Goal: Share content: Share content

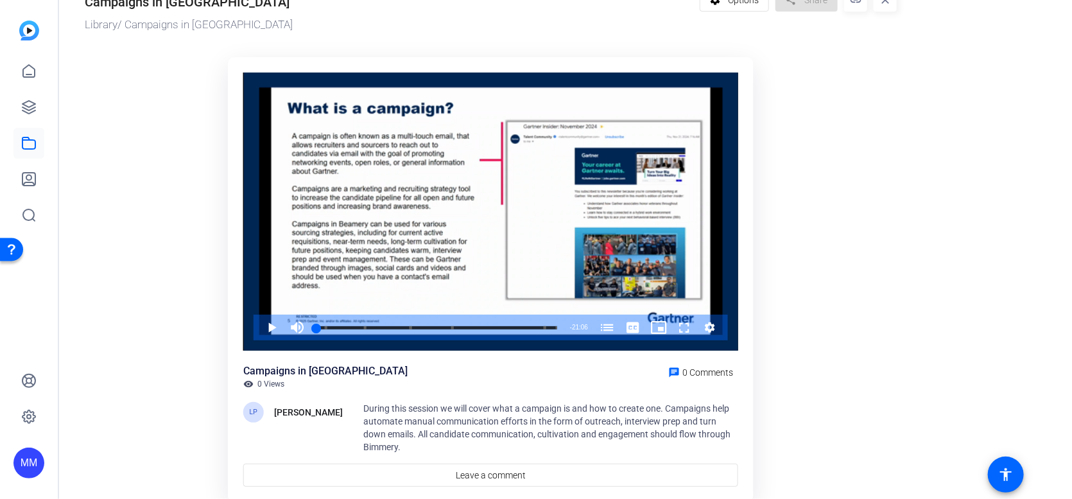
scroll to position [64, 0]
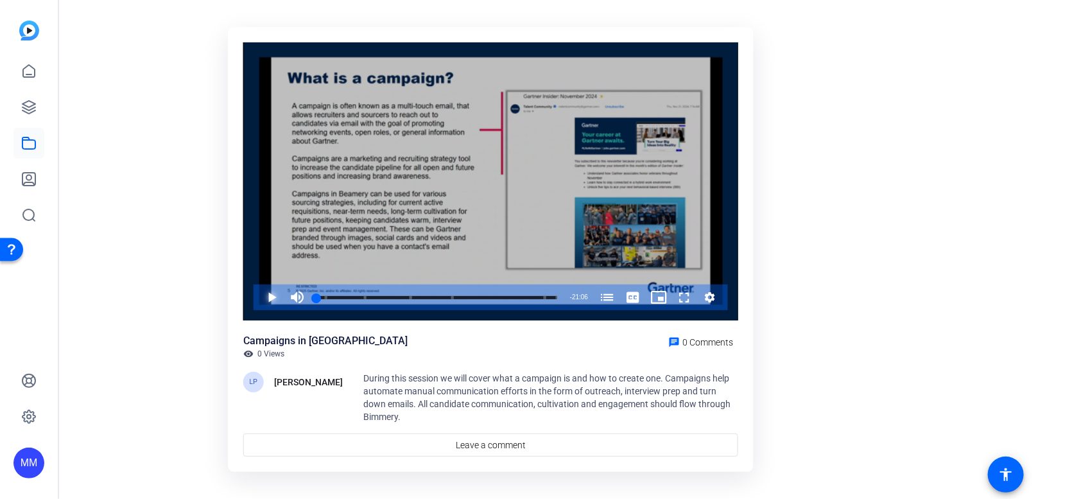
click at [259, 300] on span "Video Player" at bounding box center [259, 297] width 0 height 26
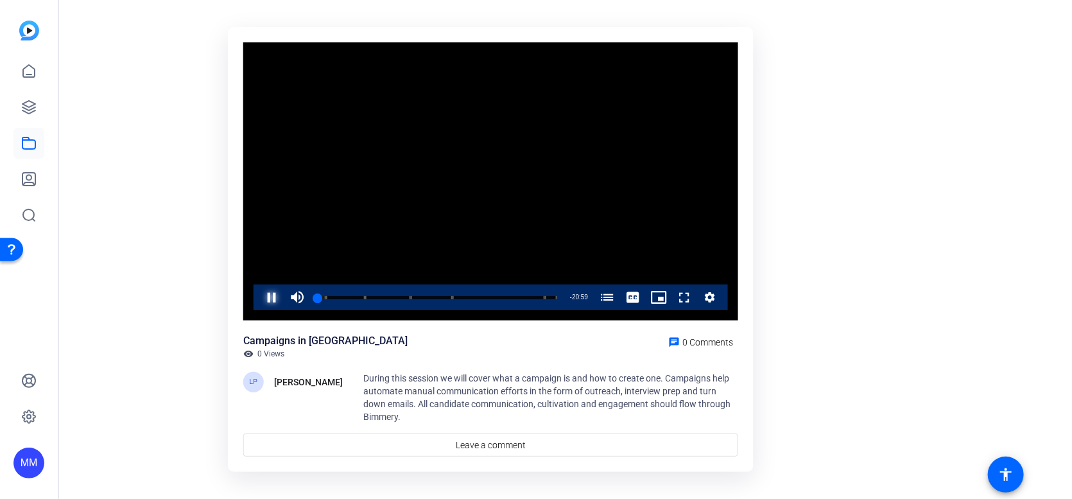
click at [259, 295] on span "Video Player" at bounding box center [259, 297] width 0 height 26
click at [259, 291] on span "Video Player" at bounding box center [259, 297] width 0 height 26
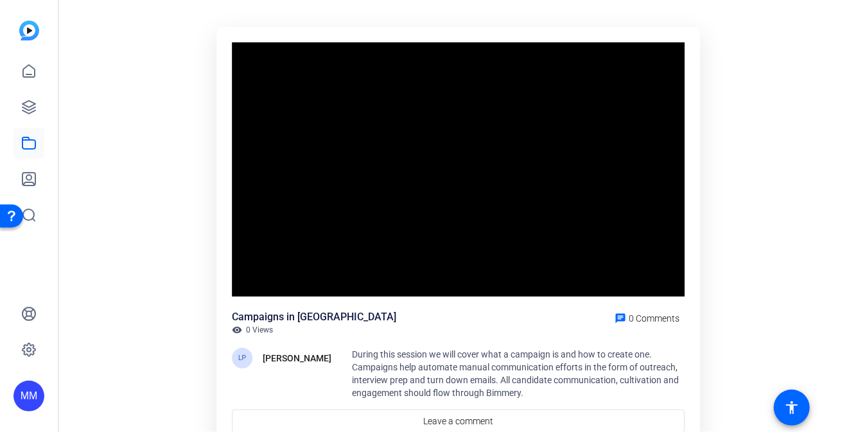
click at [764, 219] on ktd-grid "Video Player is loading. Play Video Pause Mute 4% Current Time 4:30 / Duration …" at bounding box center [461, 240] width 754 height 443
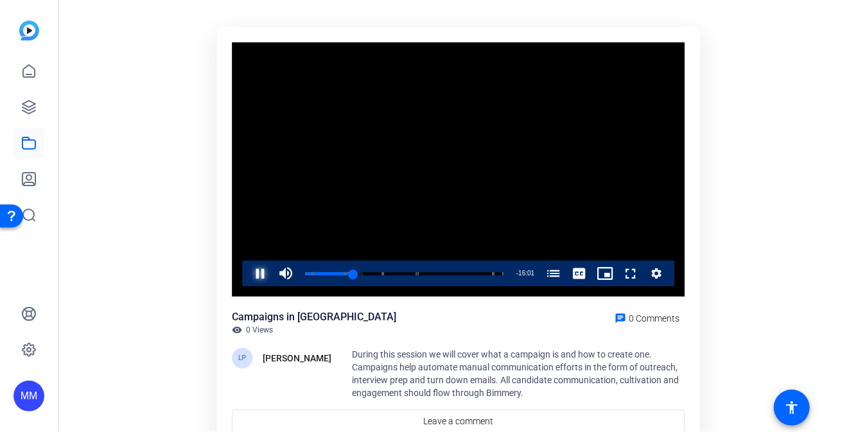
click at [247, 277] on span "Video Player" at bounding box center [247, 274] width 0 height 26
click at [247, 274] on span "Video Player" at bounding box center [247, 274] width 0 height 26
click at [247, 276] on span "Video Player" at bounding box center [247, 274] width 0 height 26
click at [247, 275] on span "Video Player" at bounding box center [247, 274] width 0 height 26
click at [658, 191] on video "Video Player" at bounding box center [458, 169] width 453 height 255
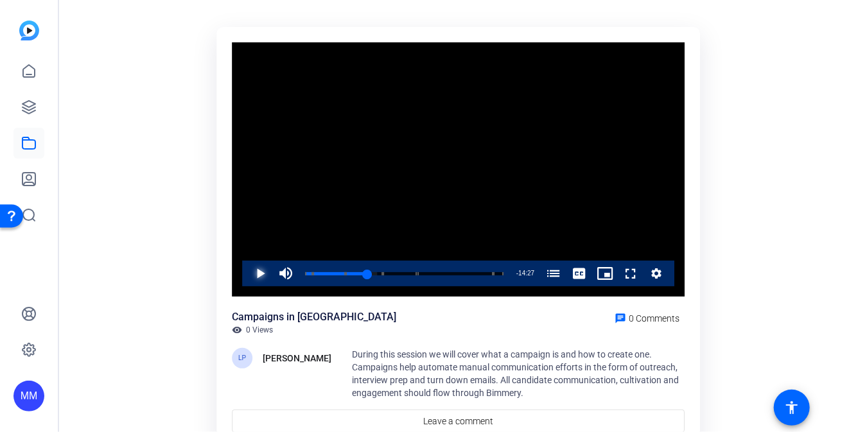
click at [247, 271] on span "Video Player" at bounding box center [247, 274] width 0 height 26
click at [618, 273] on span "Video Player" at bounding box center [618, 274] width 0 height 26
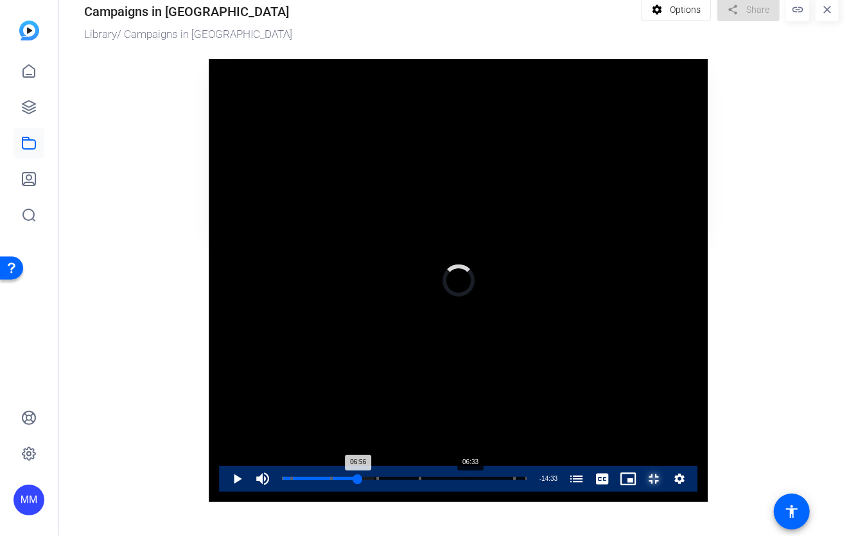
click at [275, 492] on div "Loaded : 37.89% 06:33 06:56 Session 1 (00:00) Bimary: Gartner Campaigns (00:49)…" at bounding box center [403, 479] width 257 height 26
click at [224, 492] on span "Video Player" at bounding box center [224, 479] width 0 height 26
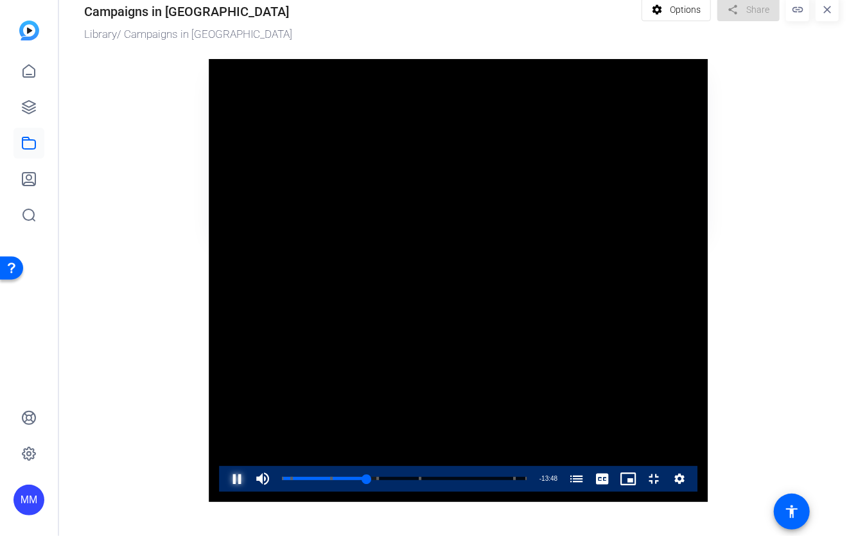
click at [224, 492] on span "Video Player" at bounding box center [224, 479] width 0 height 26
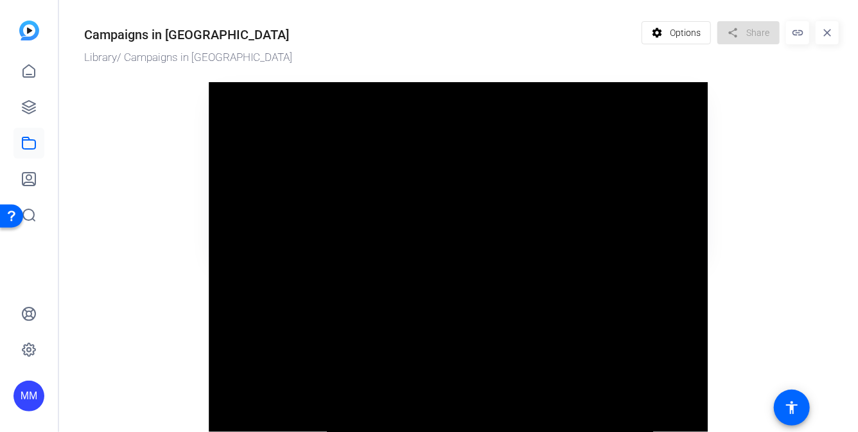
scroll to position [0, 0]
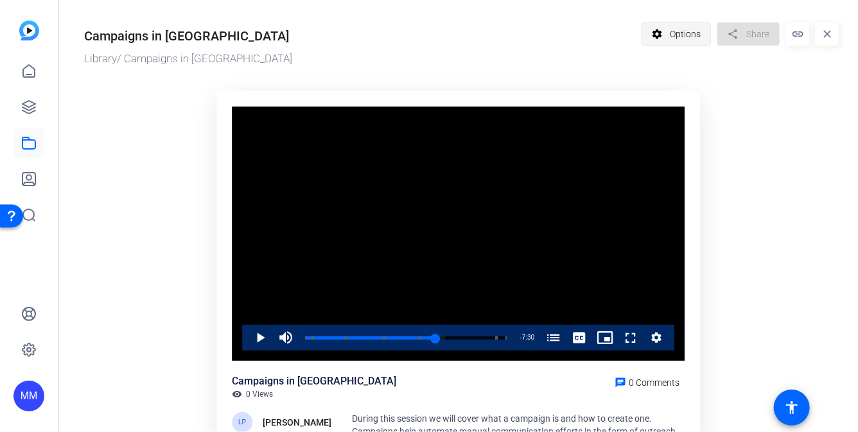
click at [682, 35] on span "Options" at bounding box center [685, 34] width 31 height 24
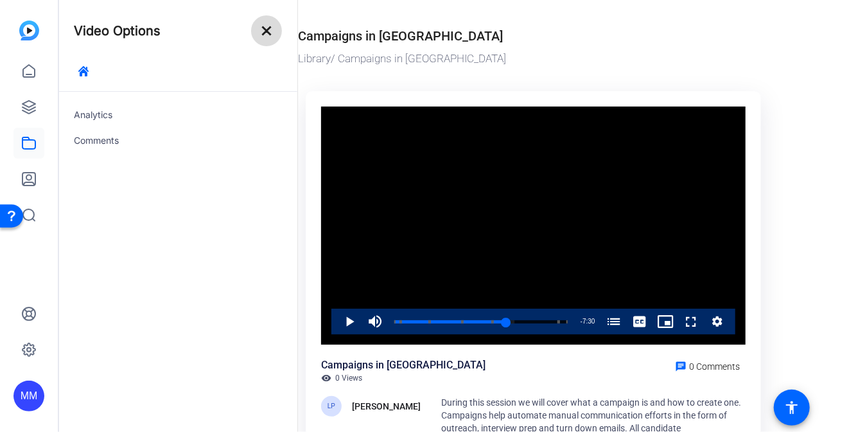
click at [259, 30] on mat-icon "close" at bounding box center [266, 30] width 15 height 15
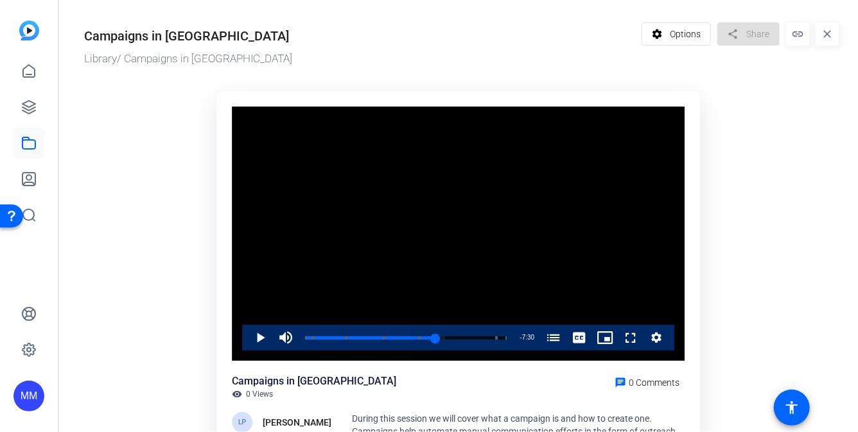
click at [788, 92] on ktd-grid "Video Player is loading. Play Video Play Mute 0% Current Time 13:36 / Duration …" at bounding box center [461, 304] width 754 height 443
click at [661, 34] on span at bounding box center [676, 34] width 69 height 31
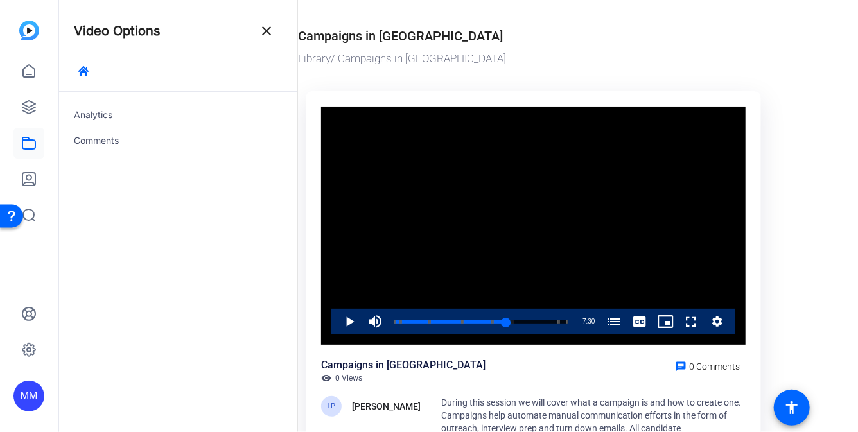
click at [804, 253] on or-hosting-video-details "Campaigns in Beamery Library / Campaigns in Beamery Video Player is loading. Pl…" at bounding box center [574, 258] width 553 height 517
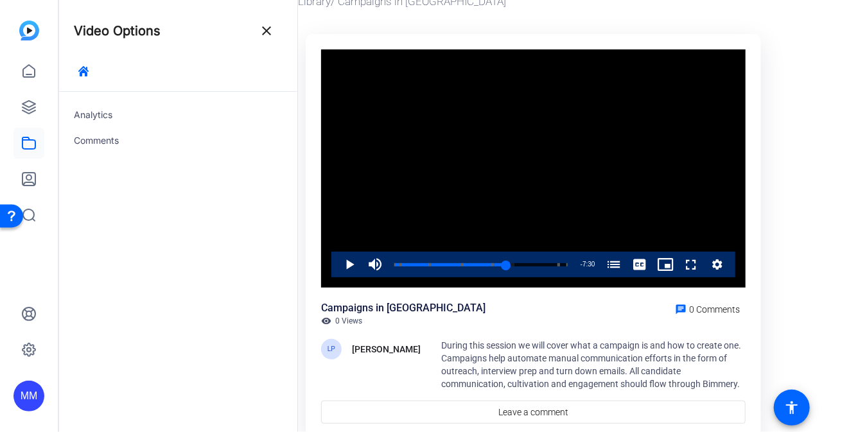
scroll to position [110, 0]
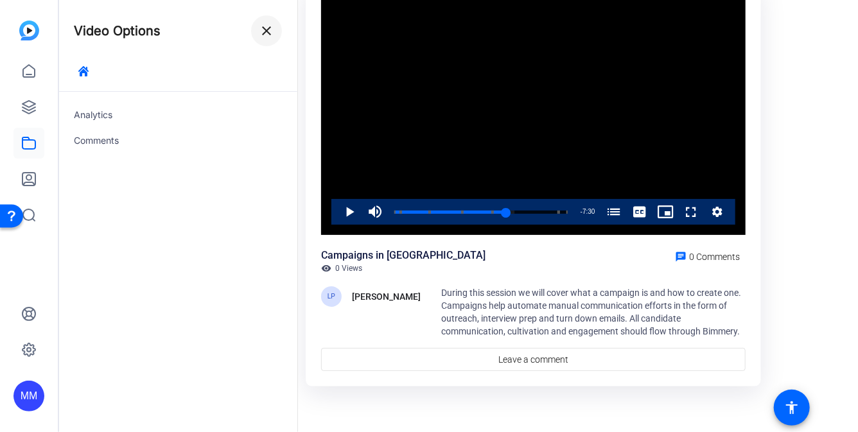
click at [271, 22] on span at bounding box center [266, 30] width 31 height 31
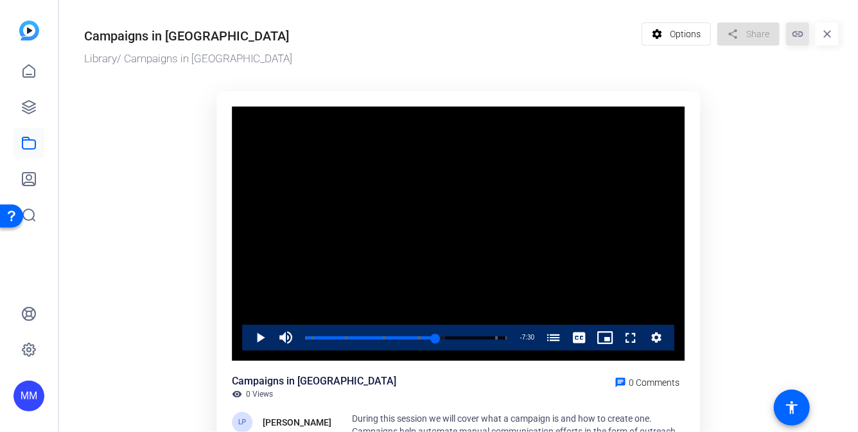
click at [788, 33] on mat-icon "link" at bounding box center [797, 33] width 23 height 23
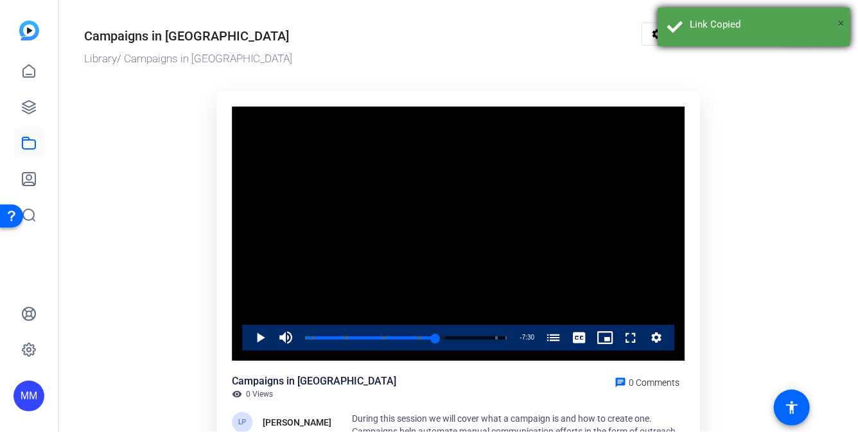
click at [839, 25] on span "×" at bounding box center [840, 22] width 7 height 15
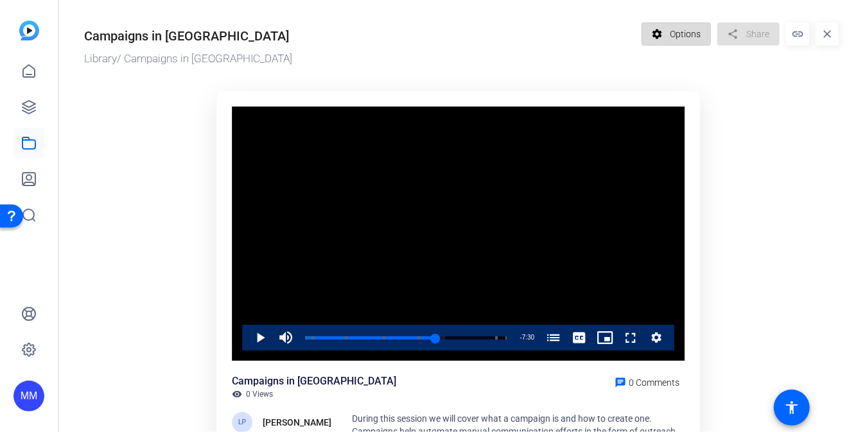
click at [672, 42] on span "Options" at bounding box center [685, 34] width 31 height 24
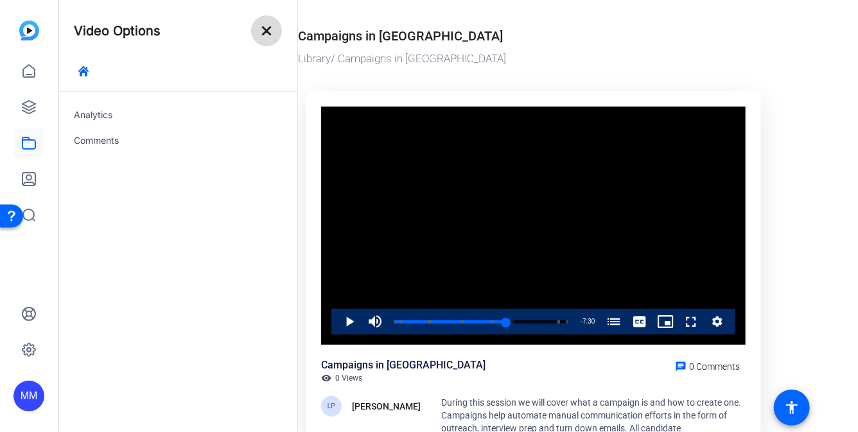
click at [269, 28] on mat-icon "close" at bounding box center [266, 30] width 15 height 15
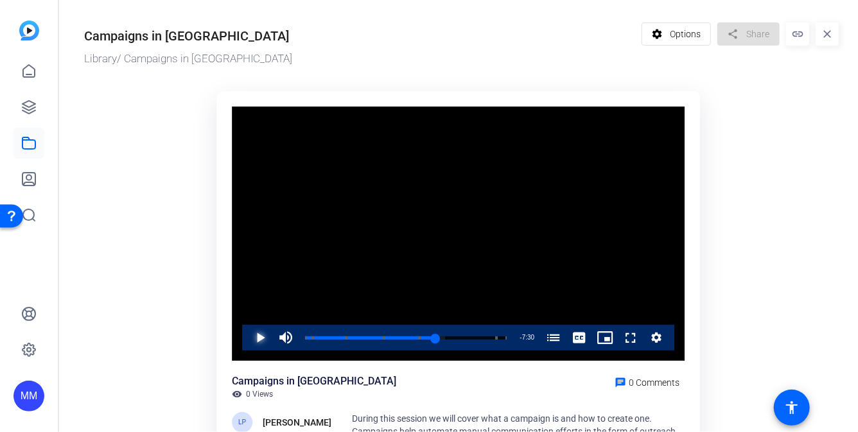
click at [247, 338] on span "Video Player" at bounding box center [247, 338] width 0 height 26
click at [618, 335] on span "Video Player" at bounding box center [618, 338] width 0 height 26
